Goal: Task Accomplishment & Management: Manage account settings

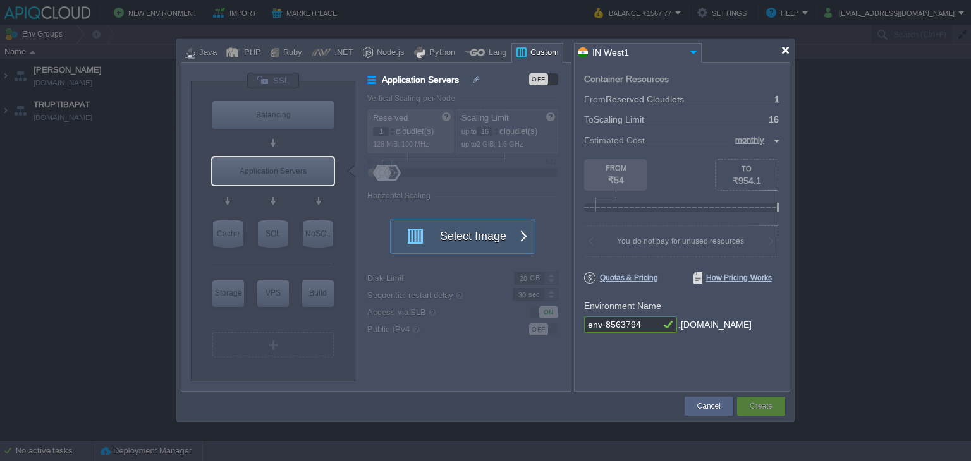
click at [789, 46] on div at bounding box center [785, 50] width 9 height 9
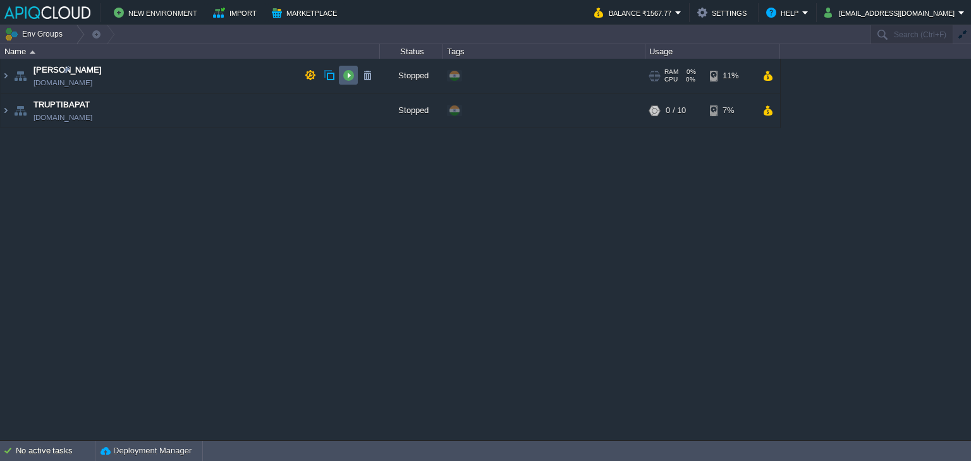
click at [349, 74] on button "button" at bounding box center [348, 75] width 11 height 11
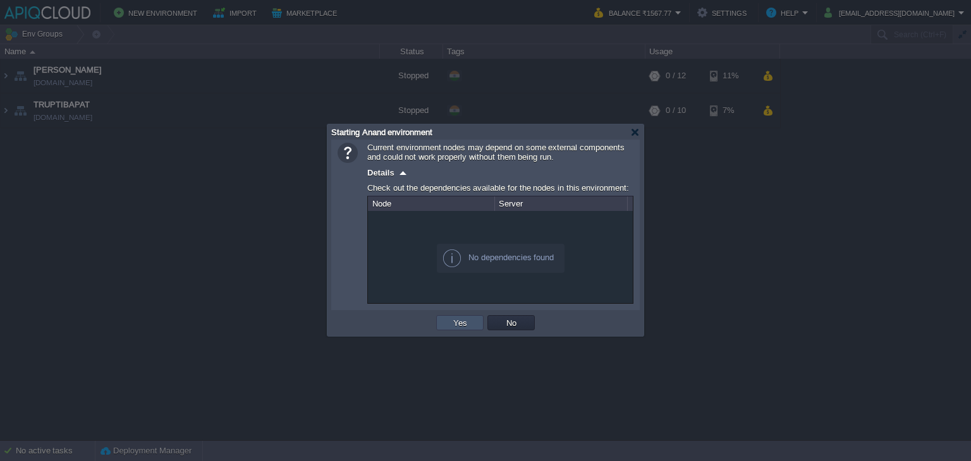
click at [451, 320] on button "Yes" at bounding box center [459, 322] width 21 height 11
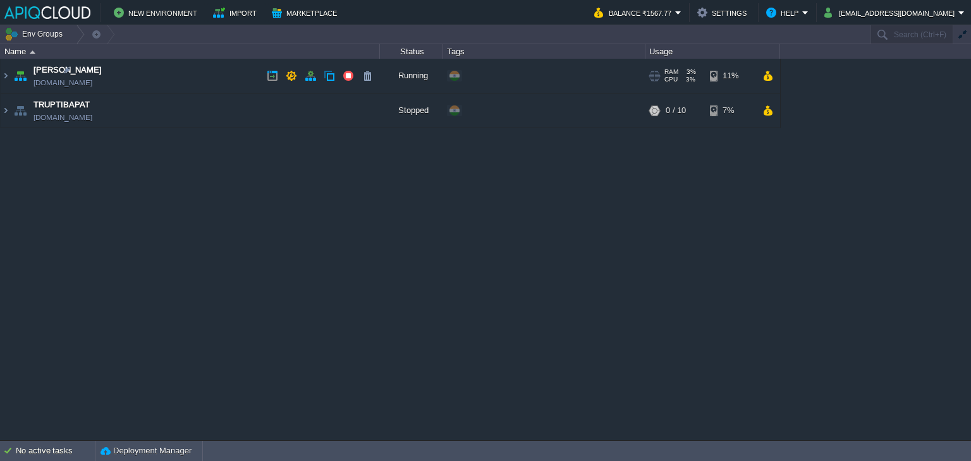
click at [221, 74] on td "Anand anand.in1.apiqcloud.com" at bounding box center [190, 76] width 379 height 35
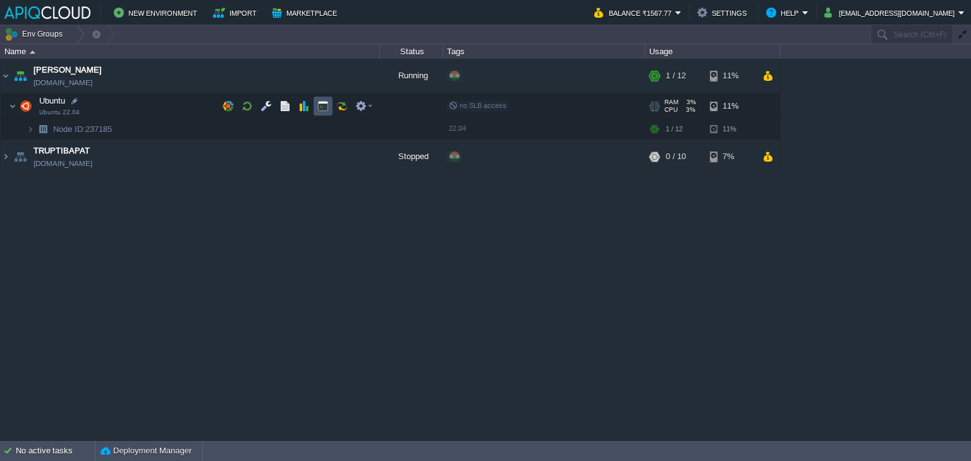
click at [324, 106] on button "button" at bounding box center [322, 106] width 11 height 11
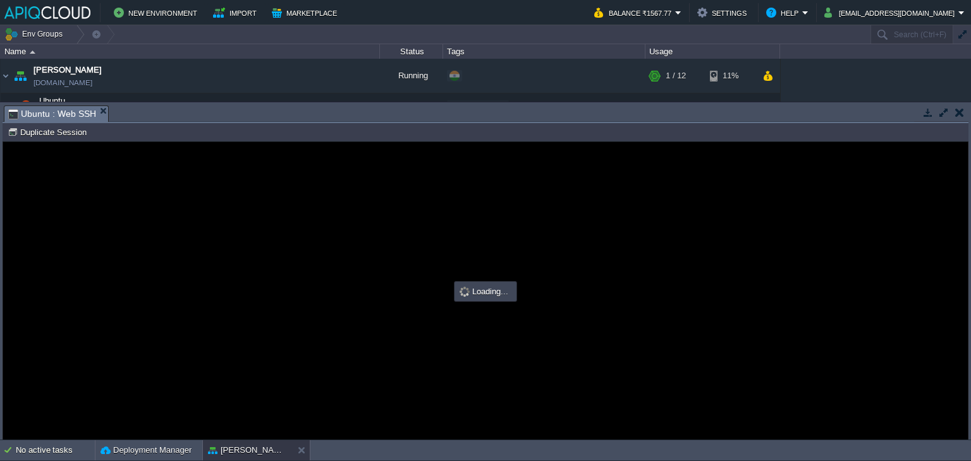
type input "#000000"
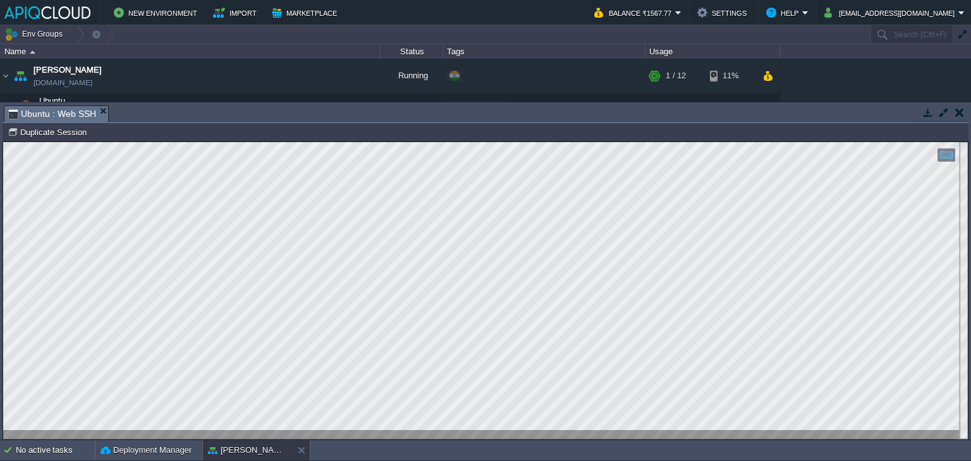
click at [959, 113] on button "button" at bounding box center [959, 112] width 9 height 11
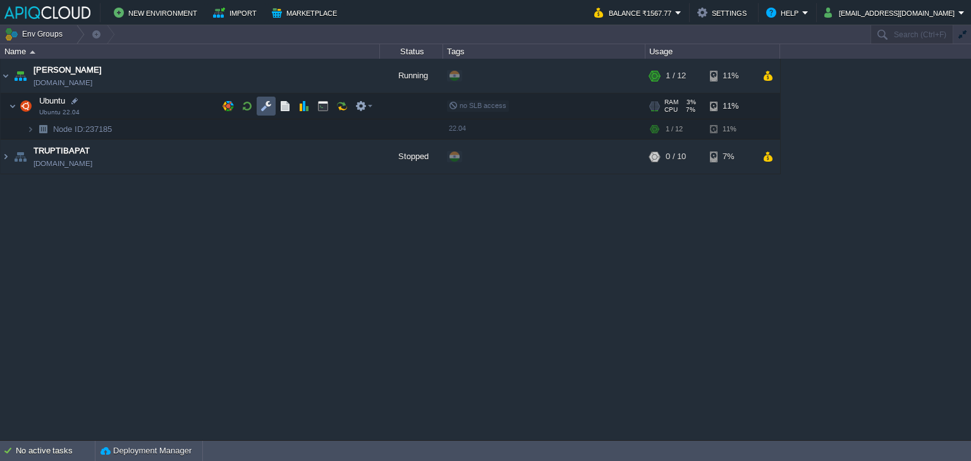
click at [264, 102] on button "button" at bounding box center [265, 106] width 11 height 11
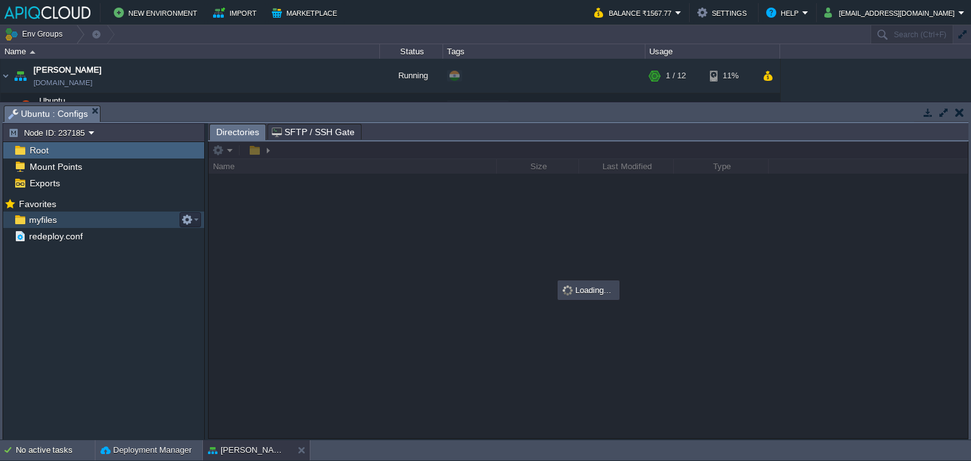
click at [40, 216] on span "myfiles" at bounding box center [43, 219] width 32 height 11
click at [956, 110] on button "button" at bounding box center [959, 112] width 9 height 11
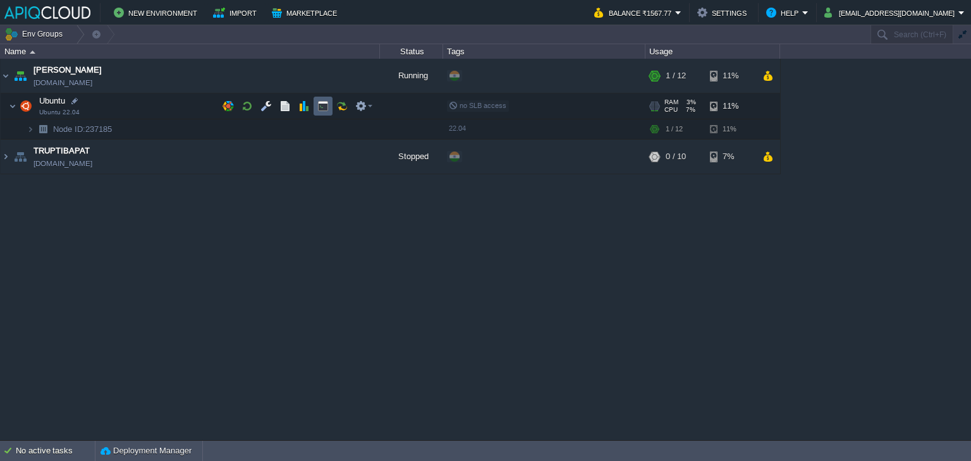
click at [319, 107] on button "button" at bounding box center [322, 106] width 11 height 11
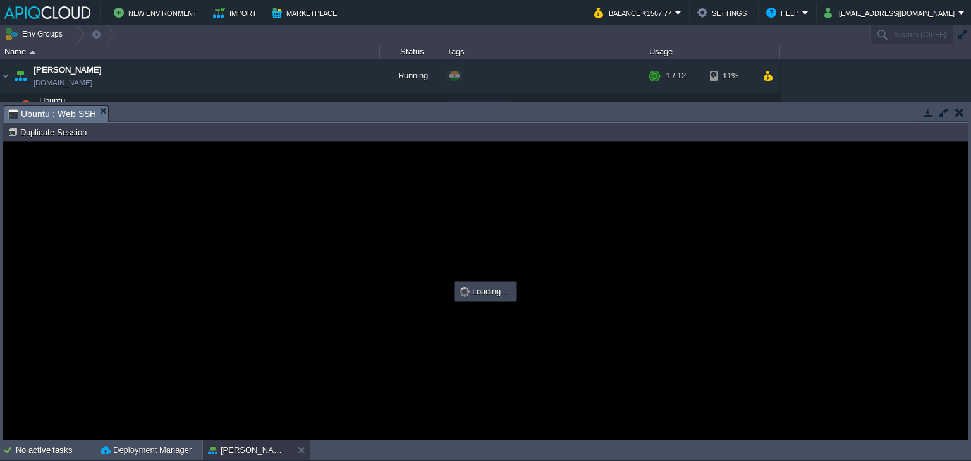
type input "#000000"
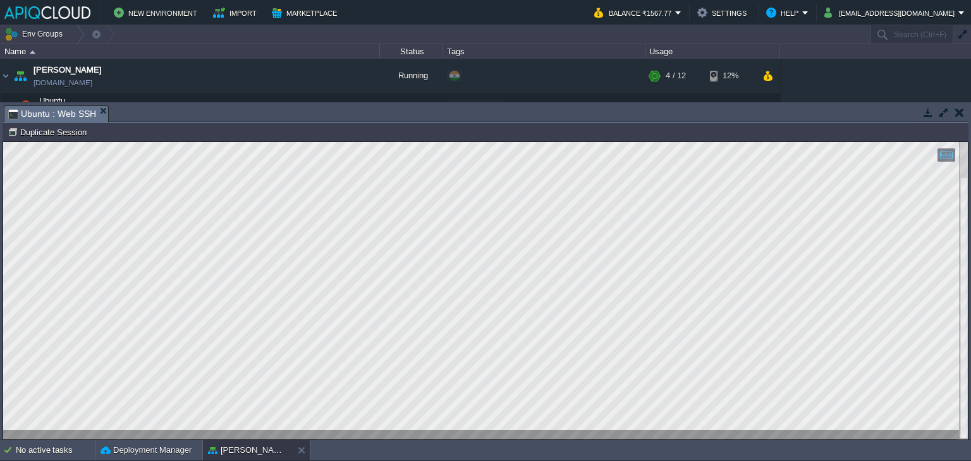
click at [960, 113] on button "button" at bounding box center [959, 112] width 9 height 11
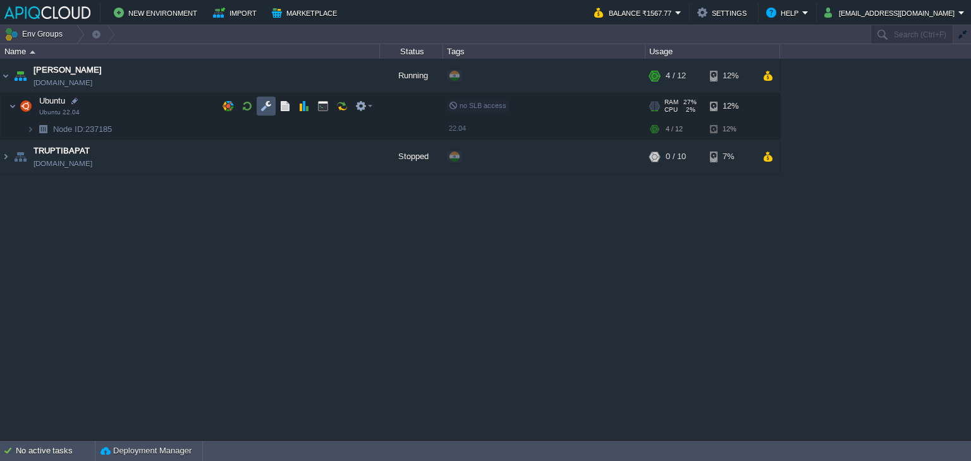
click at [263, 103] on button "button" at bounding box center [265, 106] width 11 height 11
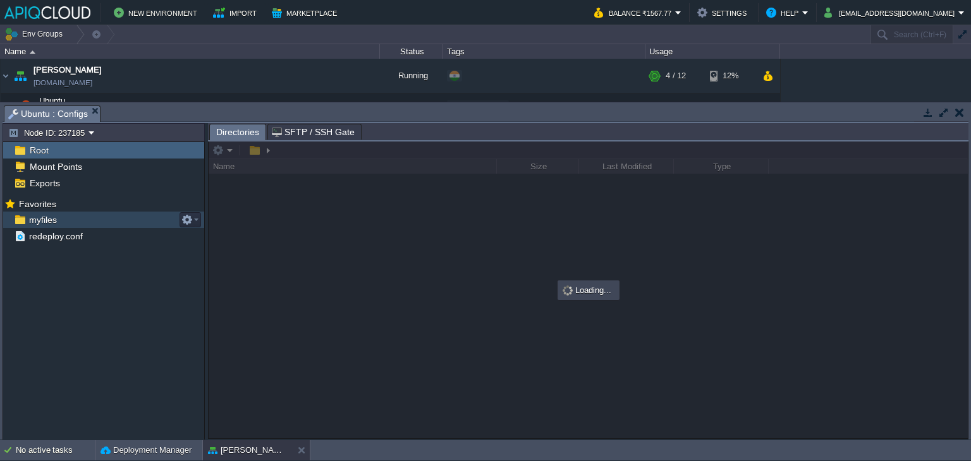
click at [44, 221] on span "myfiles" at bounding box center [43, 219] width 32 height 11
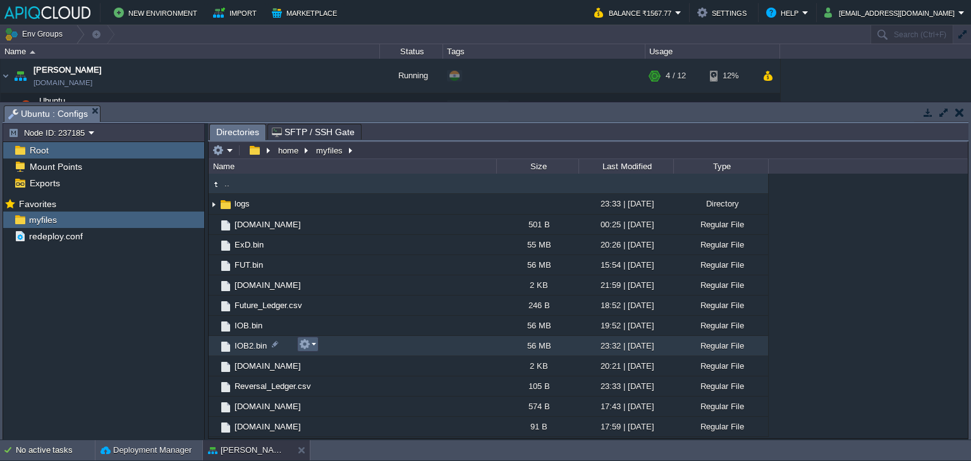
click at [312, 343] on em at bounding box center [307, 344] width 17 height 11
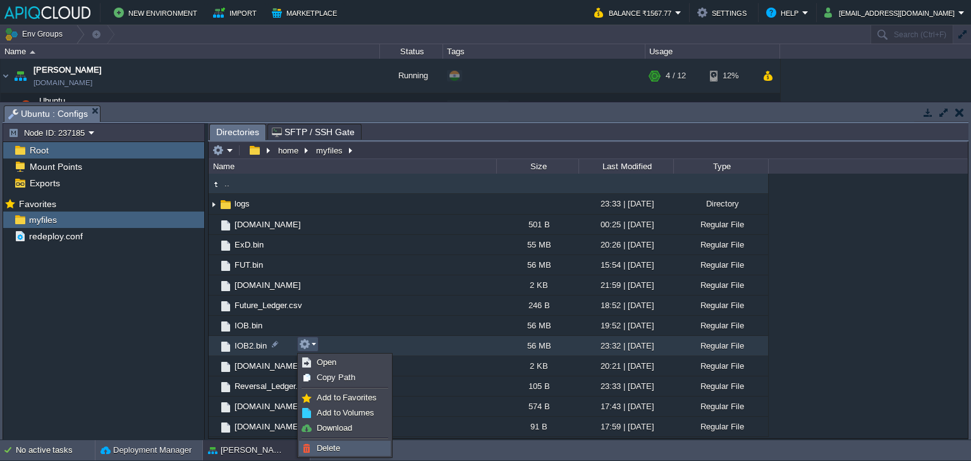
click at [333, 445] on span "Delete" at bounding box center [328, 448] width 23 height 9
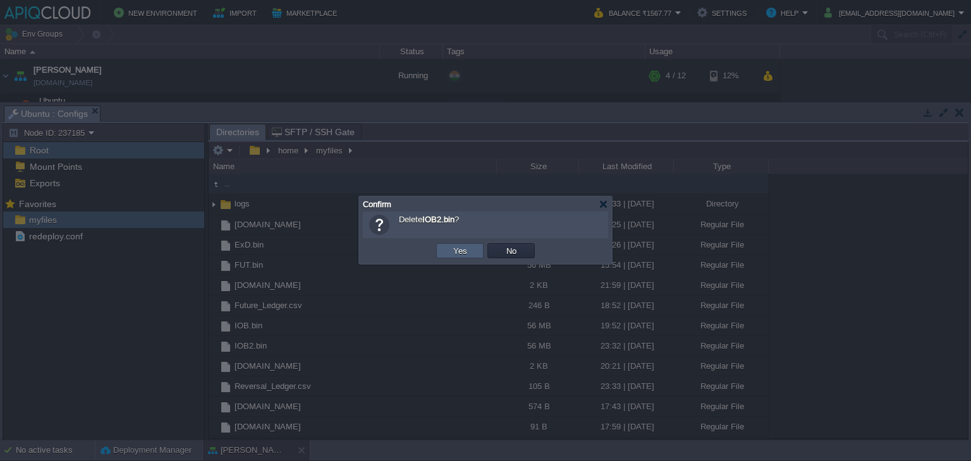
click at [460, 254] on button "Yes" at bounding box center [459, 250] width 21 height 11
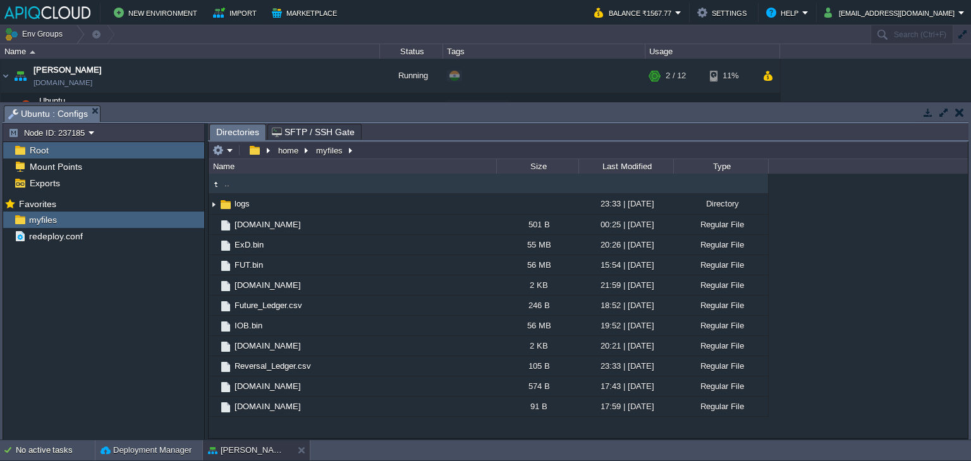
click at [958, 114] on button "button" at bounding box center [959, 112] width 9 height 11
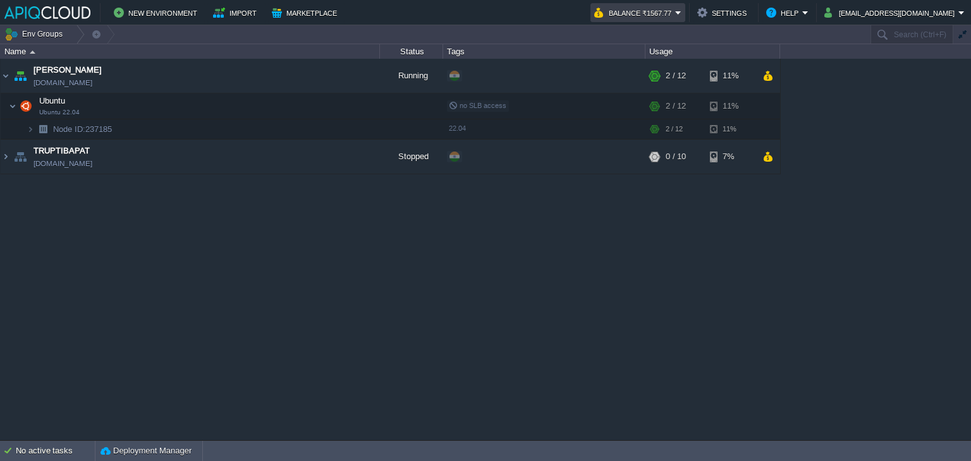
click at [675, 10] on button "Balance ₹1567.77" at bounding box center [634, 12] width 81 height 15
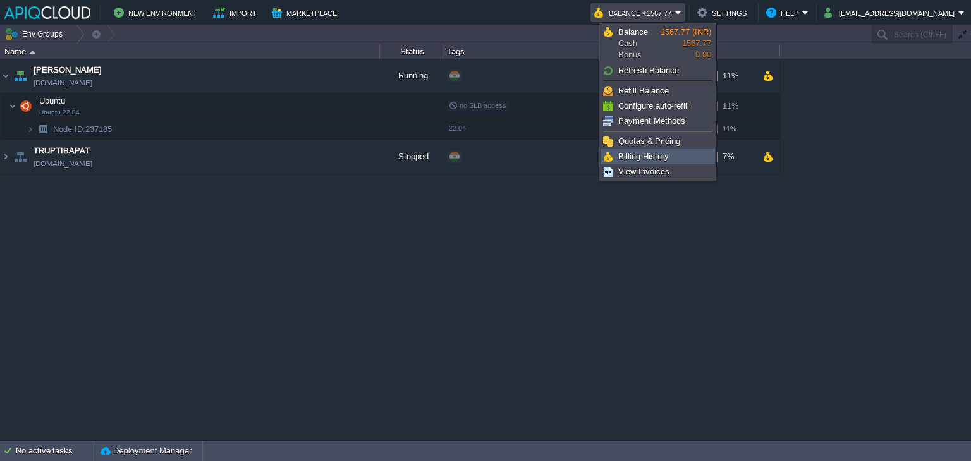
click at [658, 153] on span "Billing History" at bounding box center [643, 156] width 51 height 9
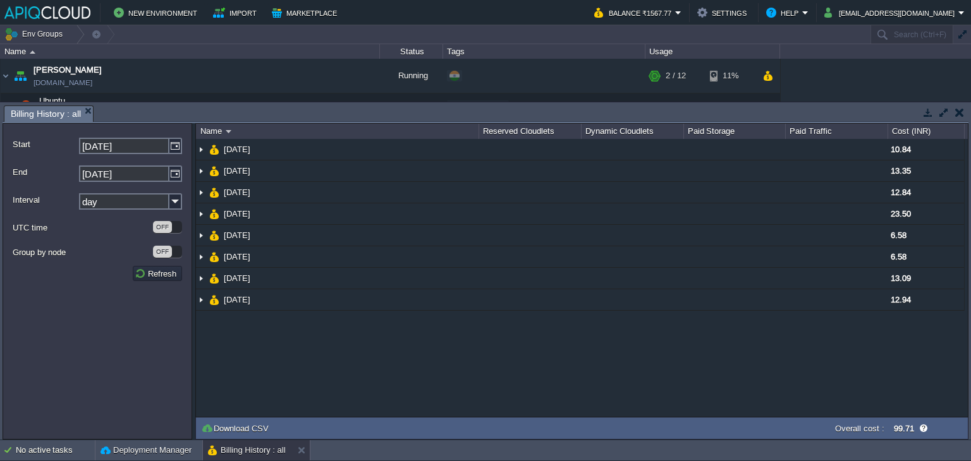
click at [965, 112] on td at bounding box center [959, 112] width 16 height 15
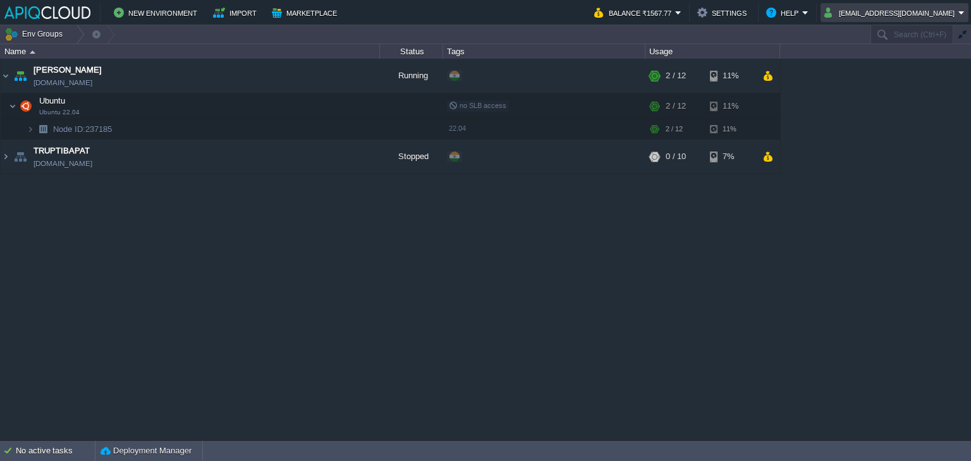
click at [896, 13] on button "[EMAIL_ADDRESS][DOMAIN_NAME]" at bounding box center [891, 12] width 134 height 15
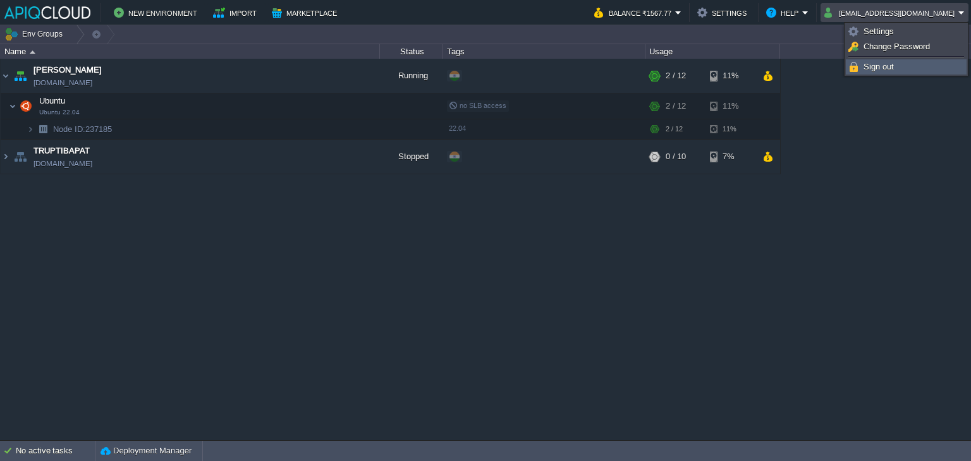
click at [880, 67] on span "Sign out" at bounding box center [879, 66] width 30 height 9
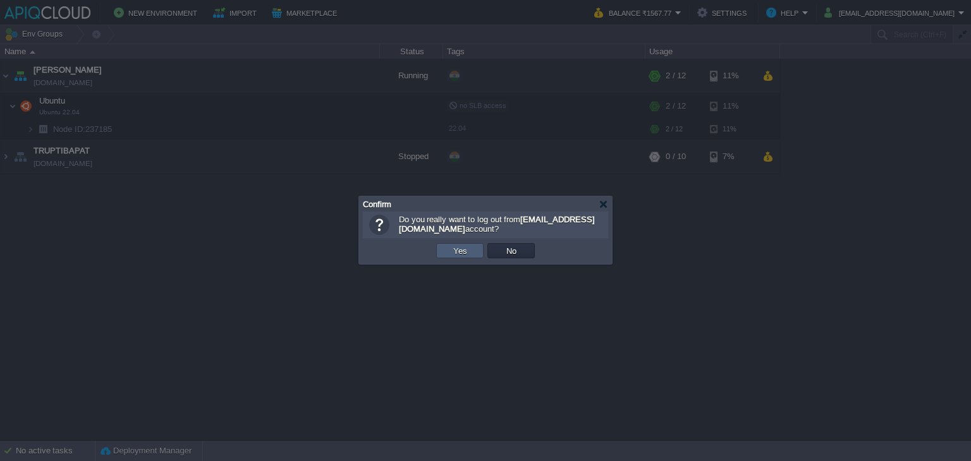
click at [465, 254] on button "Yes" at bounding box center [459, 250] width 21 height 11
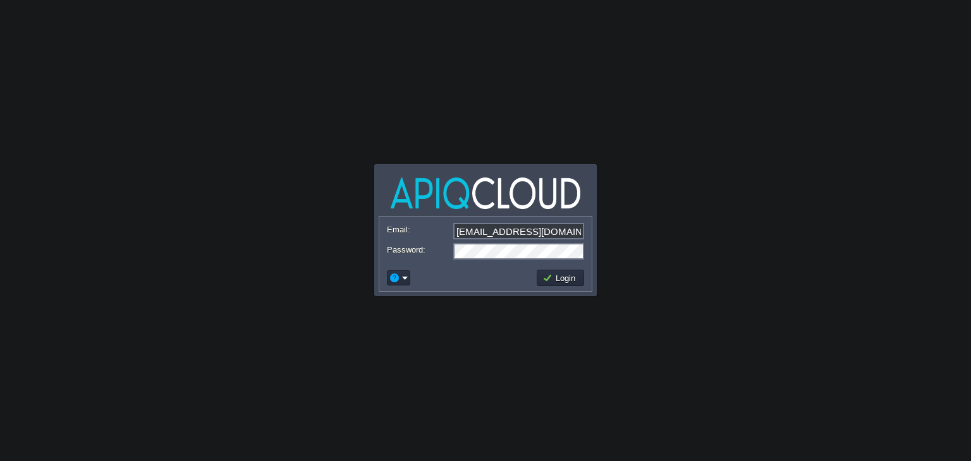
click at [484, 229] on input "[EMAIL_ADDRESS][DOMAIN_NAME]" at bounding box center [518, 231] width 131 height 16
type input "[EMAIL_ADDRESS][DOMAIN_NAME]"
click at [571, 279] on button "Login" at bounding box center [560, 277] width 37 height 11
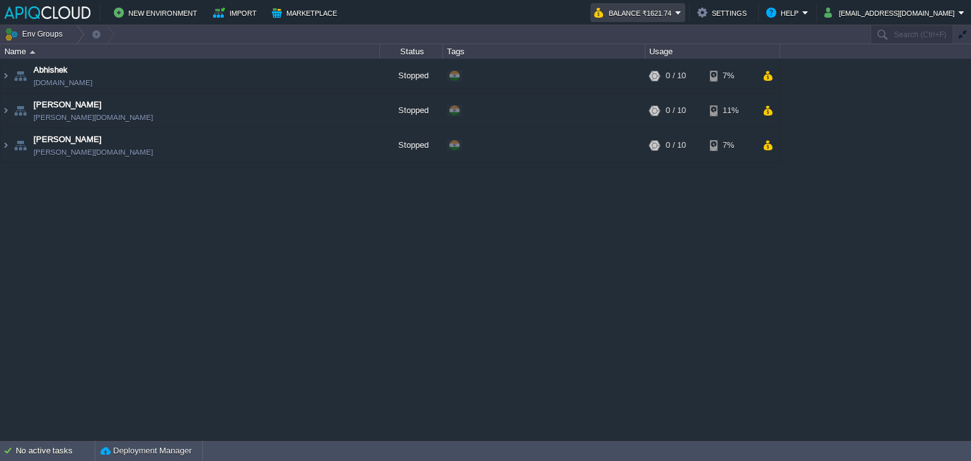
click at [675, 15] on button "Balance ₹1621.74" at bounding box center [634, 12] width 81 height 15
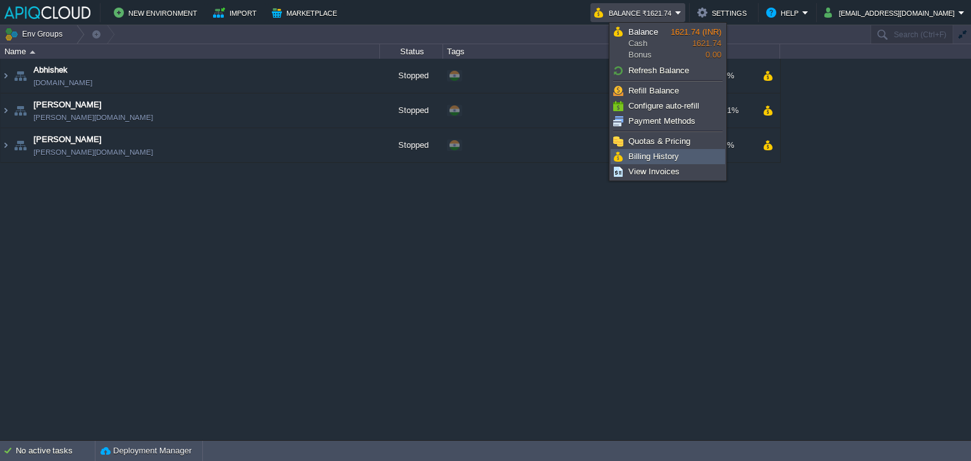
click at [660, 157] on span "Billing History" at bounding box center [653, 156] width 51 height 9
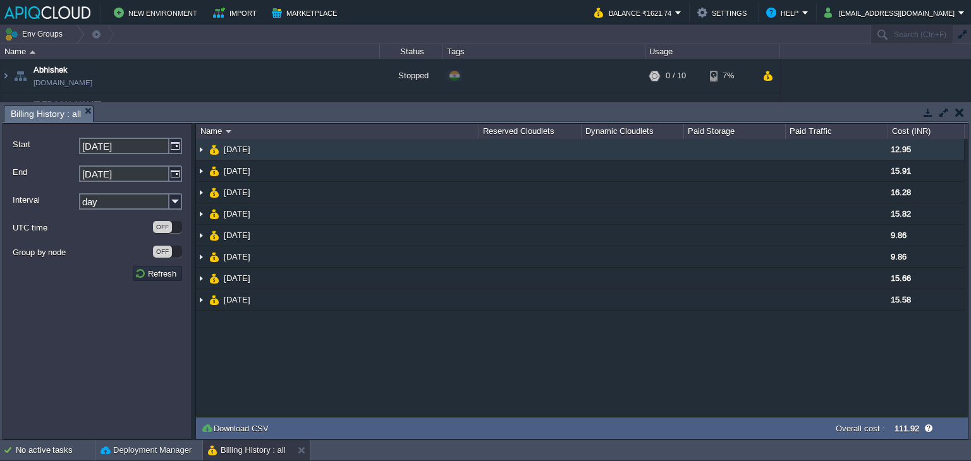
click at [204, 151] on img at bounding box center [201, 149] width 10 height 21
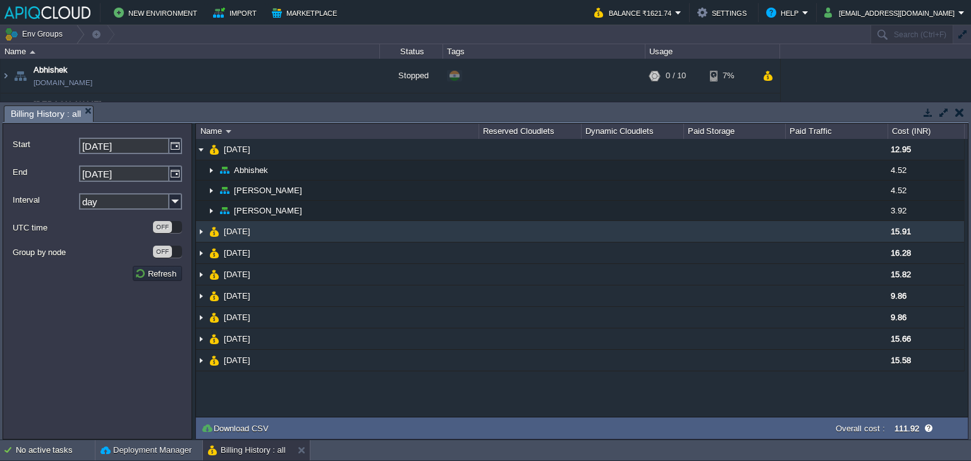
click at [202, 231] on img at bounding box center [201, 231] width 10 height 21
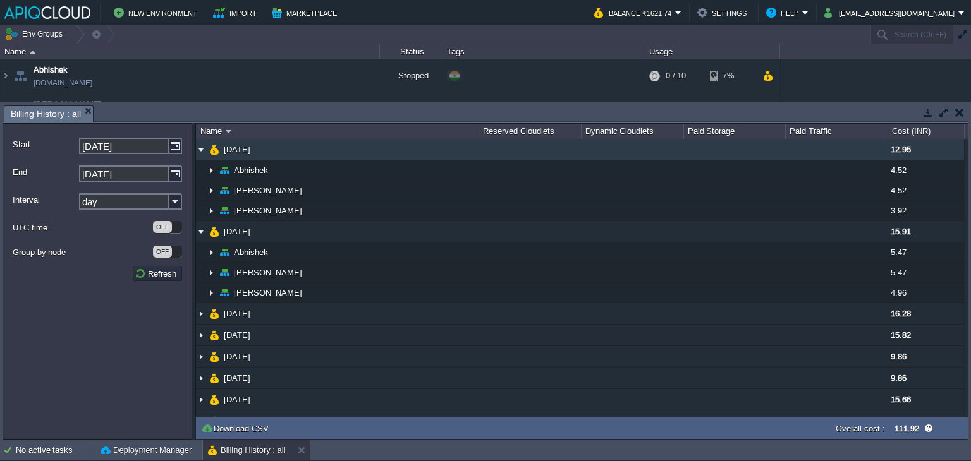
click at [198, 150] on img at bounding box center [201, 149] width 10 height 21
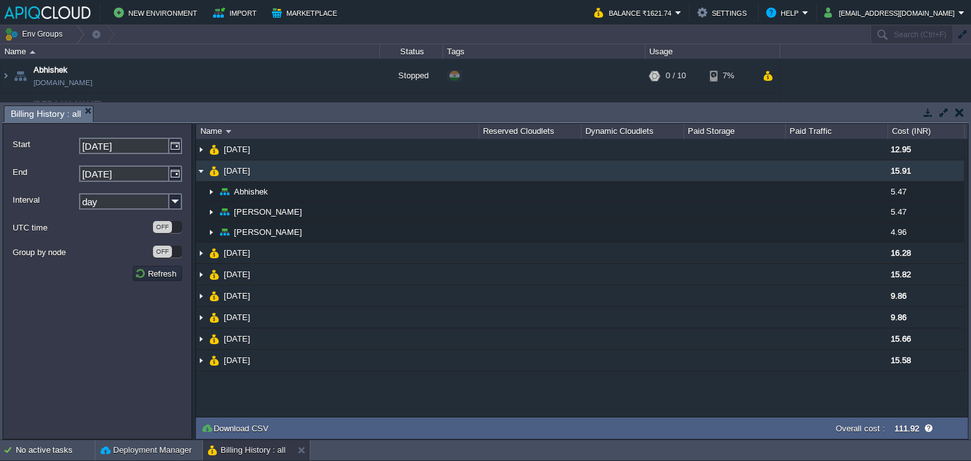
click at [199, 174] on img at bounding box center [201, 171] width 10 height 21
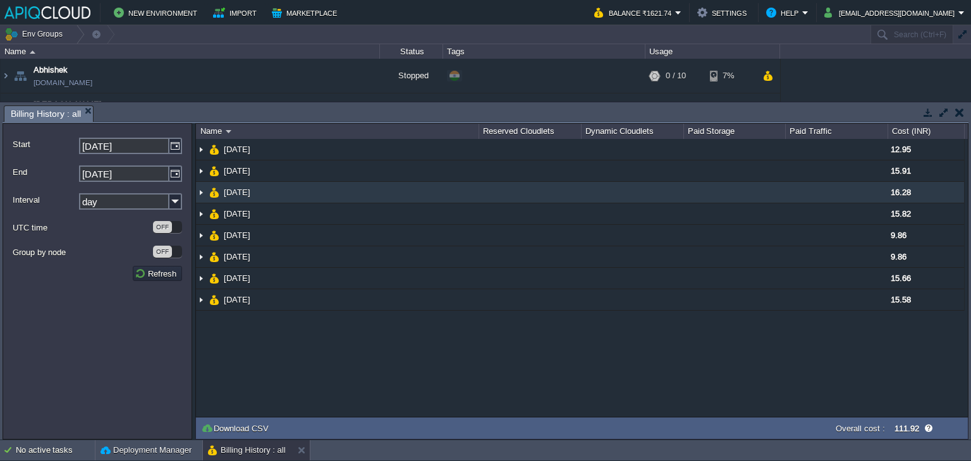
click at [200, 193] on img at bounding box center [201, 192] width 10 height 21
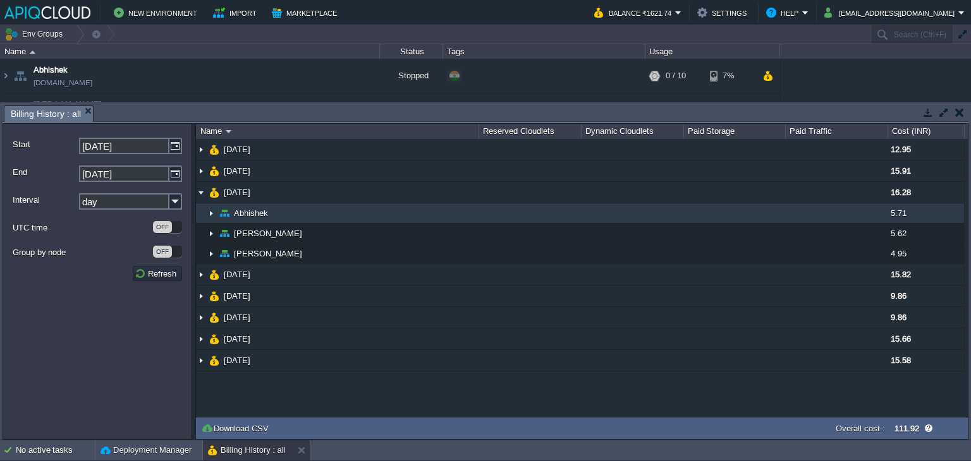
click at [212, 213] on img at bounding box center [211, 214] width 10 height 20
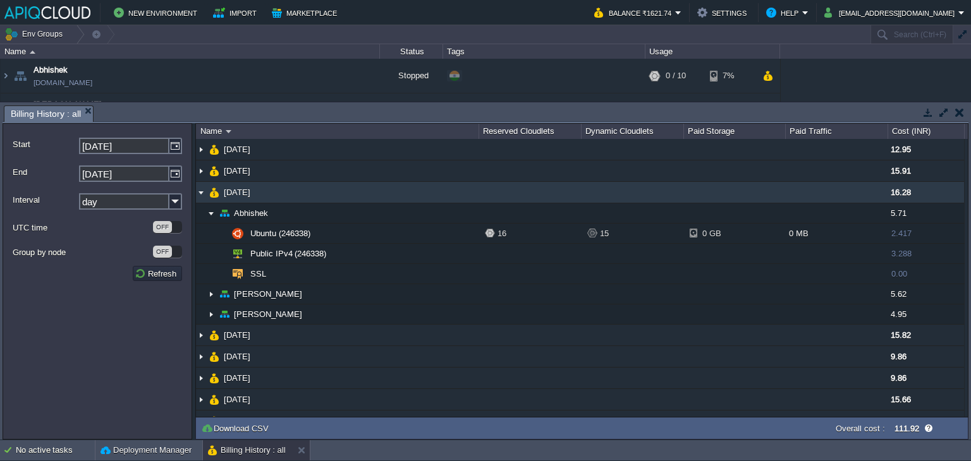
click at [201, 193] on img at bounding box center [201, 192] width 10 height 21
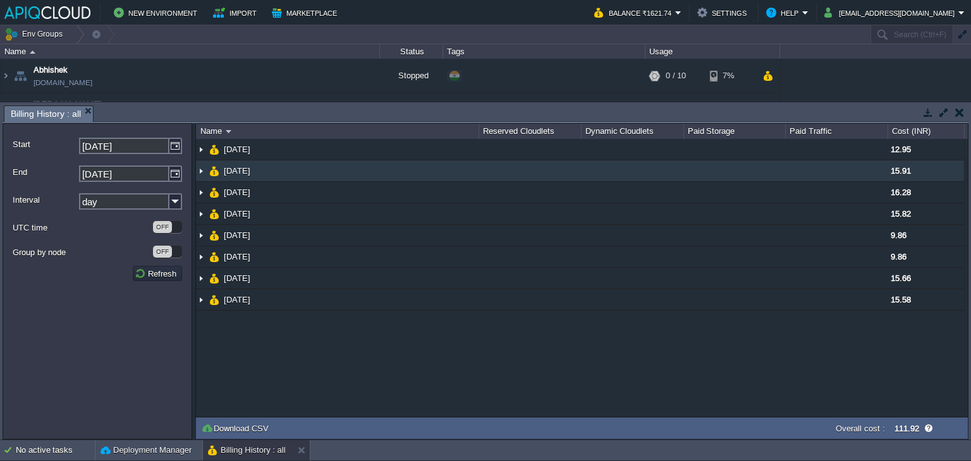
click at [200, 171] on img at bounding box center [201, 171] width 10 height 21
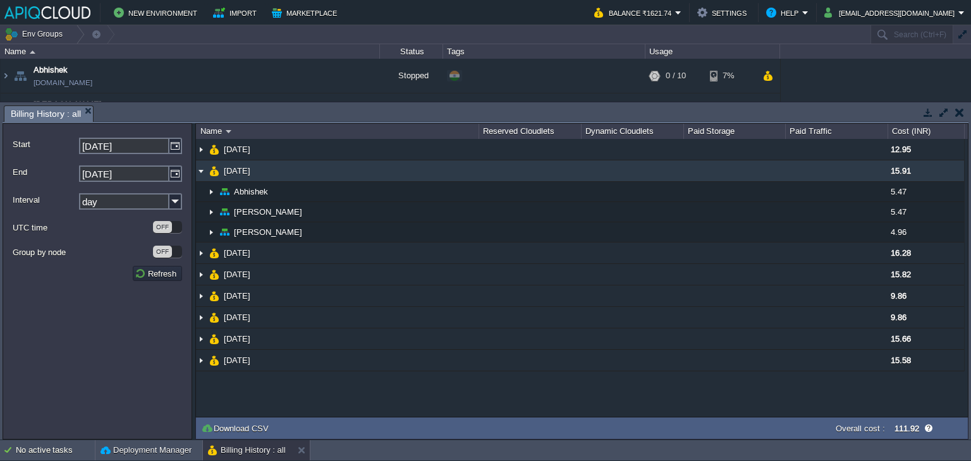
click at [200, 171] on img at bounding box center [201, 171] width 10 height 21
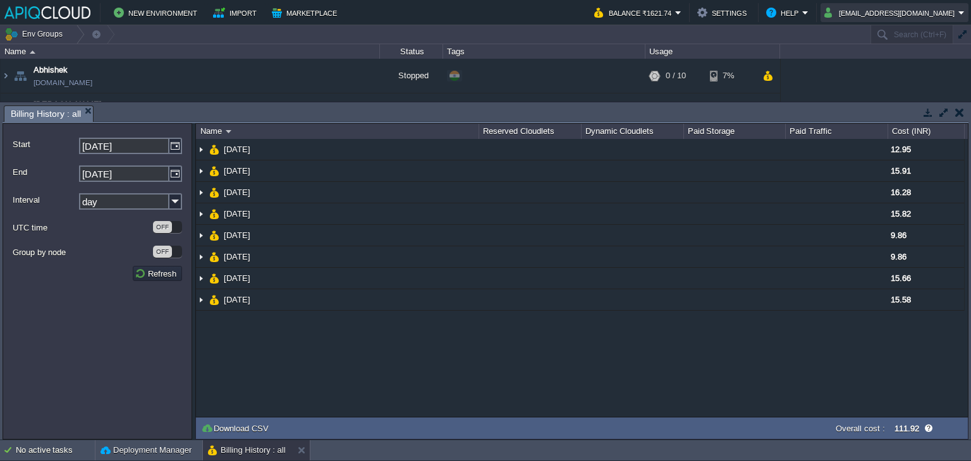
click at [908, 13] on button "[EMAIL_ADDRESS][DOMAIN_NAME]" at bounding box center [891, 12] width 134 height 15
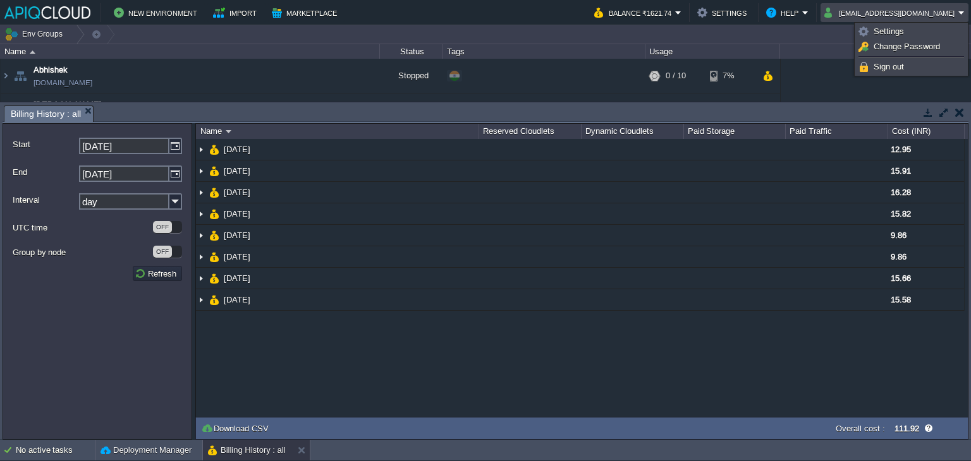
click at [958, 108] on button "button" at bounding box center [959, 112] width 9 height 11
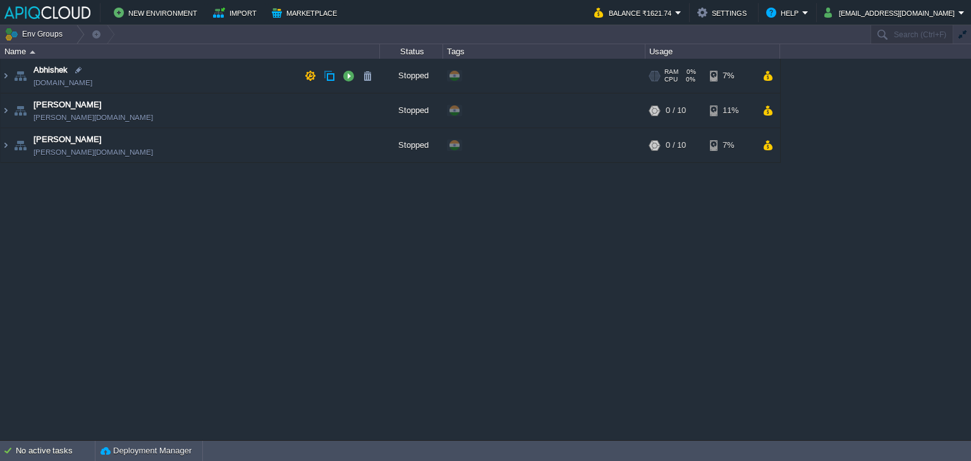
click at [262, 71] on td "Abhishek abhishek.in1.apiqcloud.com" at bounding box center [190, 76] width 379 height 35
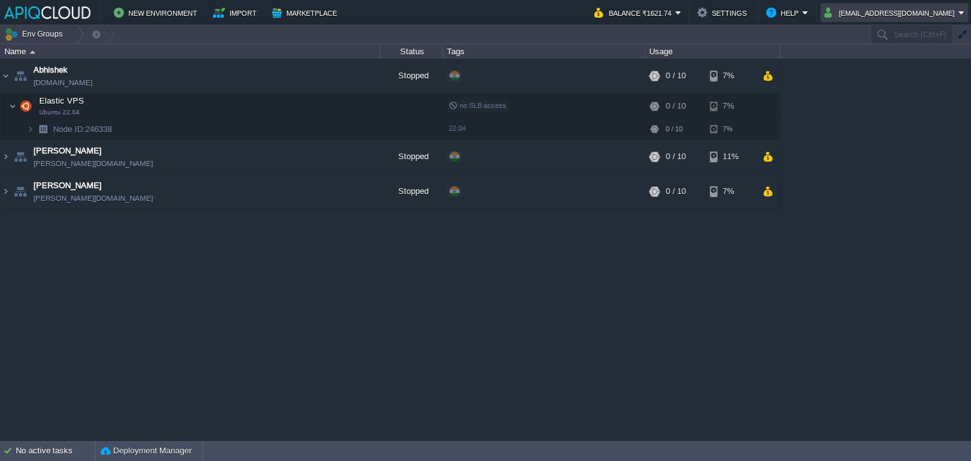
click at [905, 15] on button "[EMAIL_ADDRESS][DOMAIN_NAME]" at bounding box center [891, 12] width 134 height 15
click at [884, 67] on span "Sign out" at bounding box center [889, 66] width 30 height 9
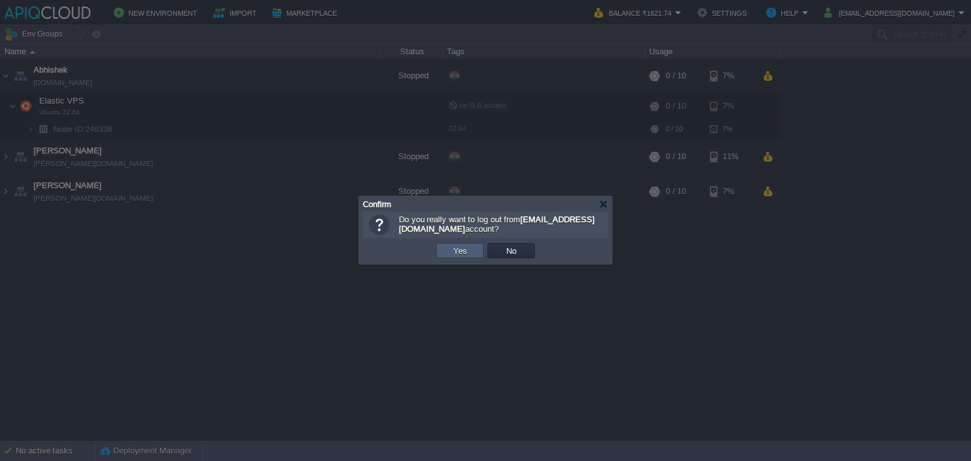
click at [463, 252] on button "Yes" at bounding box center [459, 250] width 21 height 11
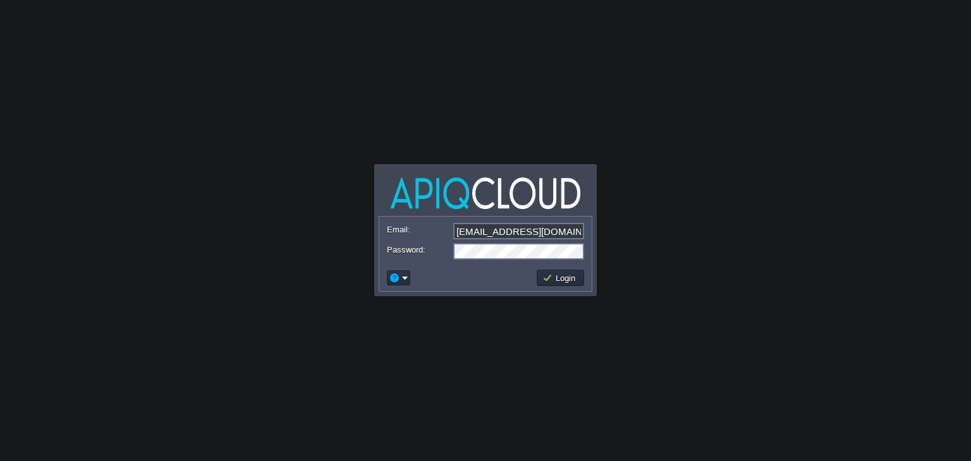
click at [489, 231] on input "[EMAIL_ADDRESS][DOMAIN_NAME]" at bounding box center [518, 231] width 131 height 16
type input "[EMAIL_ADDRESS][DOMAIN_NAME]"
click at [567, 281] on button "Login" at bounding box center [560, 277] width 37 height 11
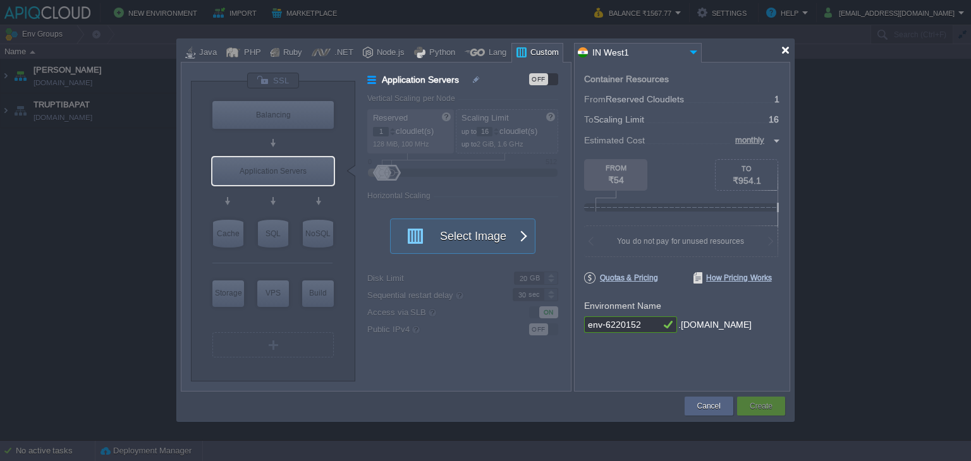
click at [786, 51] on div at bounding box center [785, 50] width 9 height 9
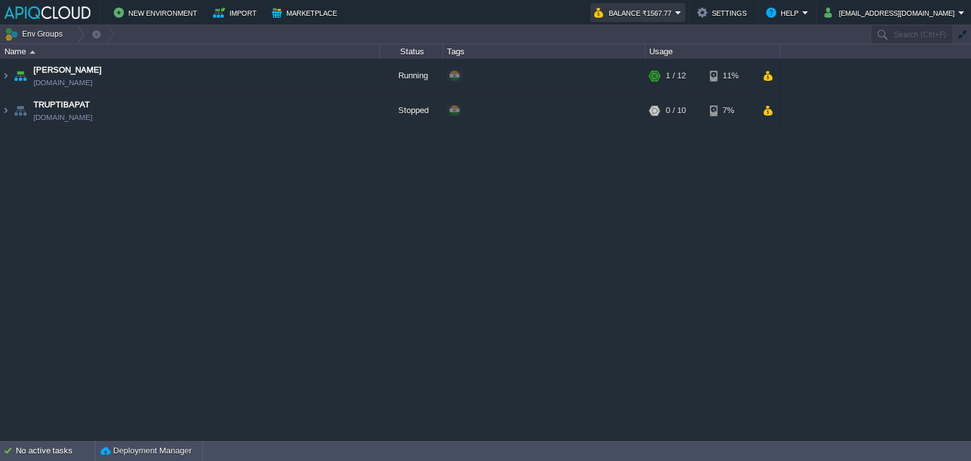
click at [675, 15] on button "Balance ₹1567.77" at bounding box center [634, 12] width 81 height 15
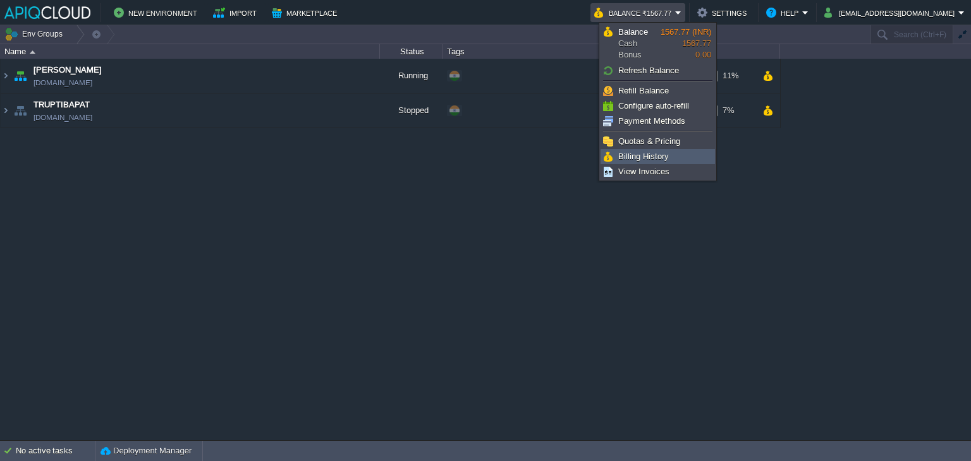
click at [645, 157] on span "Billing History" at bounding box center [643, 156] width 51 height 9
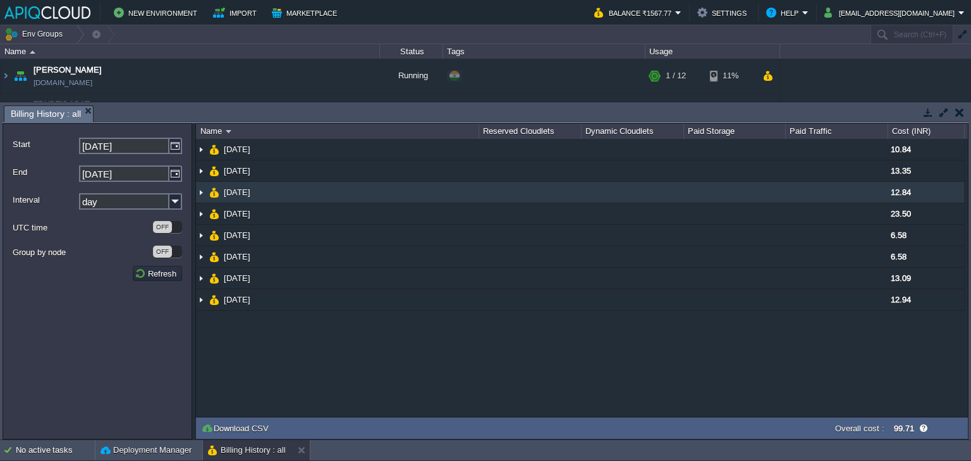
click at [200, 190] on img at bounding box center [201, 192] width 10 height 21
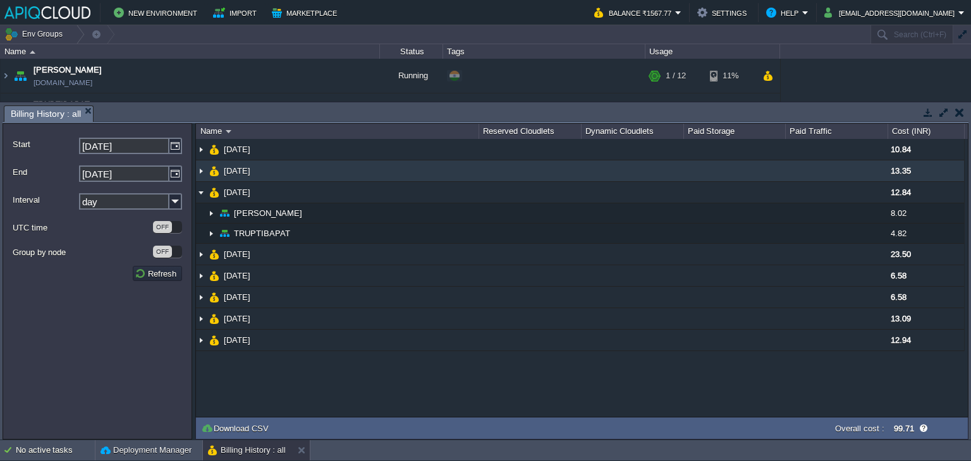
click at [200, 169] on img at bounding box center [201, 171] width 10 height 21
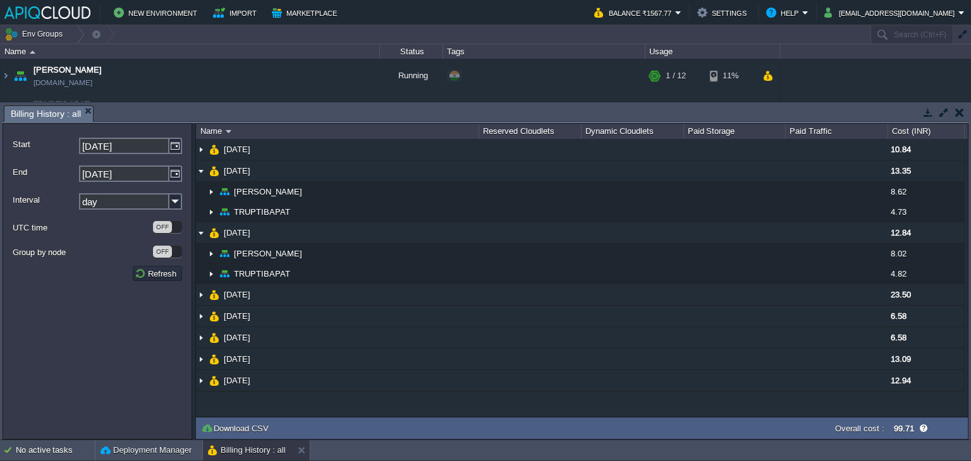
click at [963, 107] on button "button" at bounding box center [959, 112] width 9 height 11
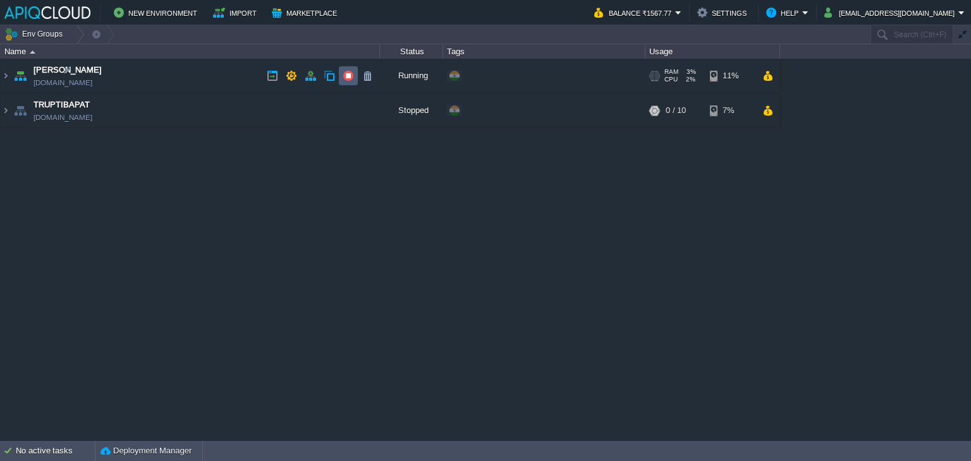
click at [346, 76] on button "button" at bounding box center [348, 75] width 11 height 11
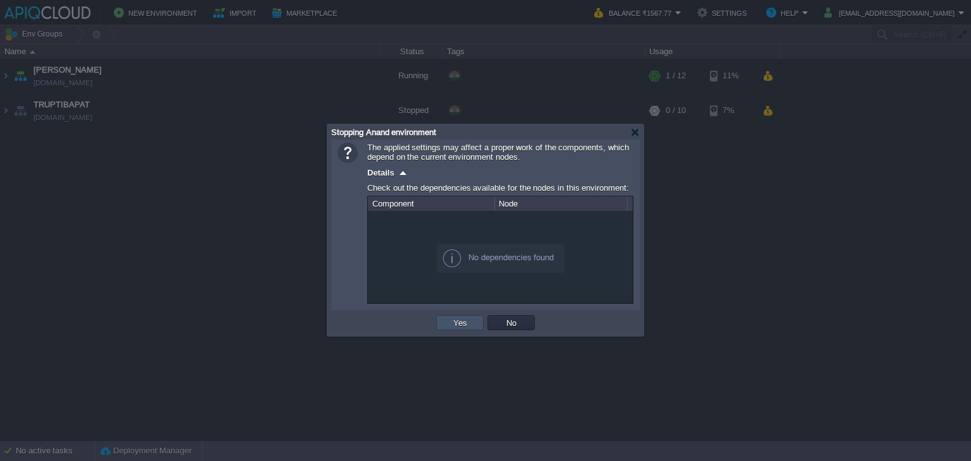
click at [463, 326] on button "Yes" at bounding box center [459, 322] width 21 height 11
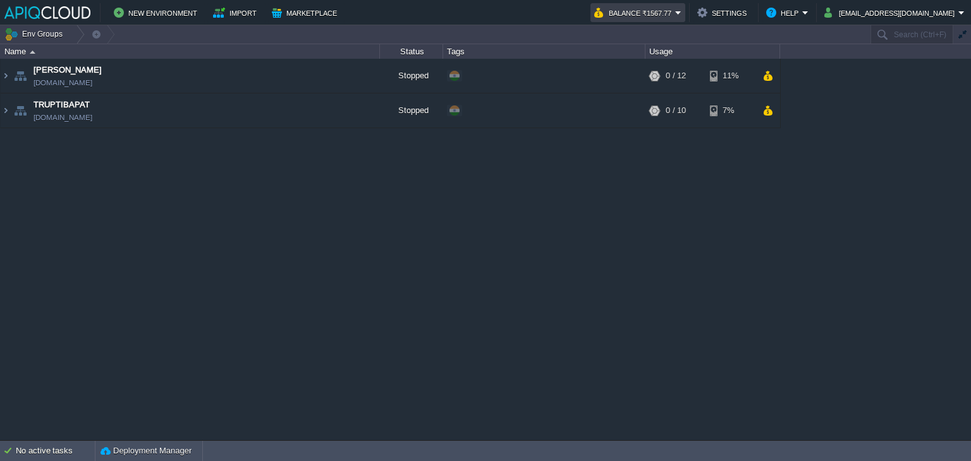
click at [659, 15] on button "Balance ₹1567.77" at bounding box center [634, 12] width 81 height 15
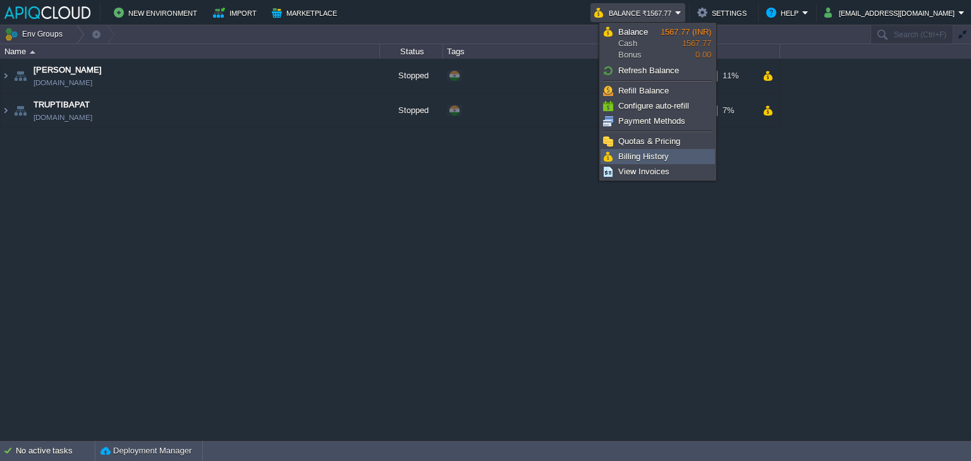
click at [645, 152] on span "Billing History" at bounding box center [643, 156] width 51 height 9
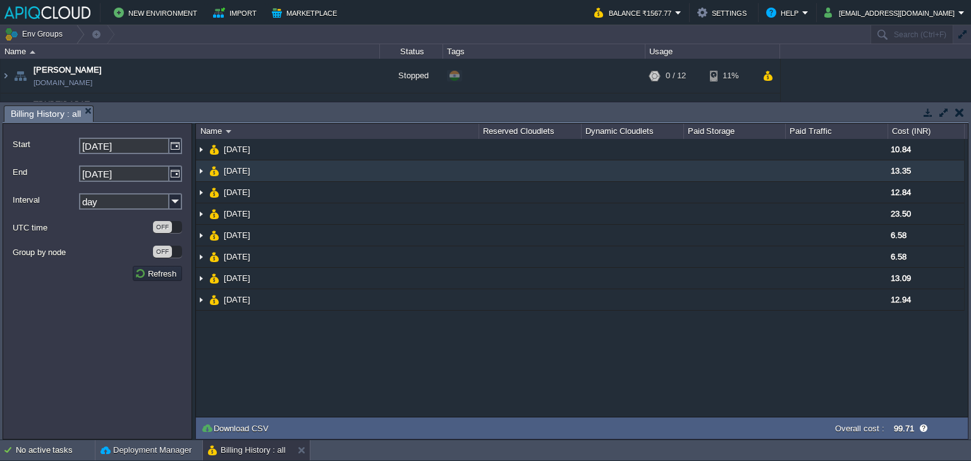
click at [201, 174] on img at bounding box center [201, 171] width 10 height 21
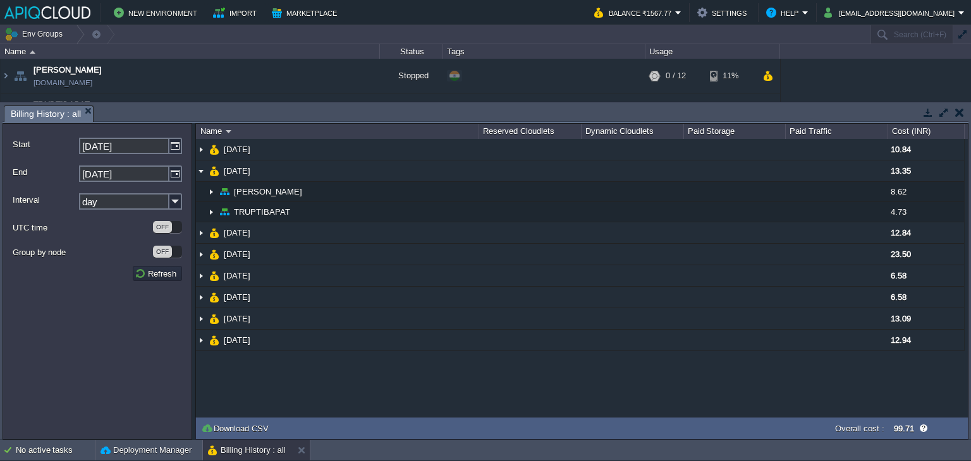
click at [959, 111] on button "button" at bounding box center [959, 112] width 9 height 11
